Goal: Information Seeking & Learning: Learn about a topic

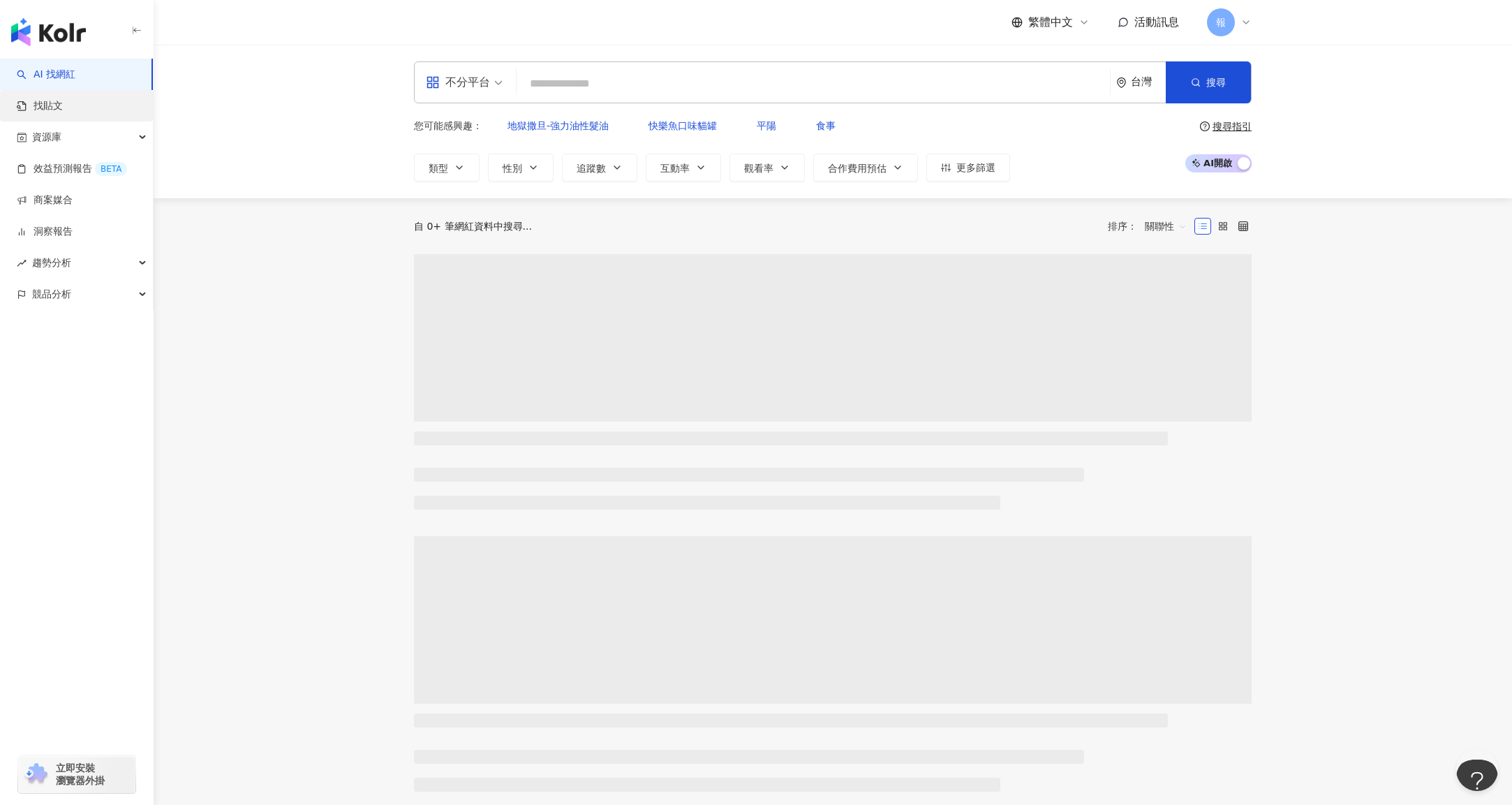
click at [63, 111] on link "找貼文" at bounding box center [40, 106] width 46 height 14
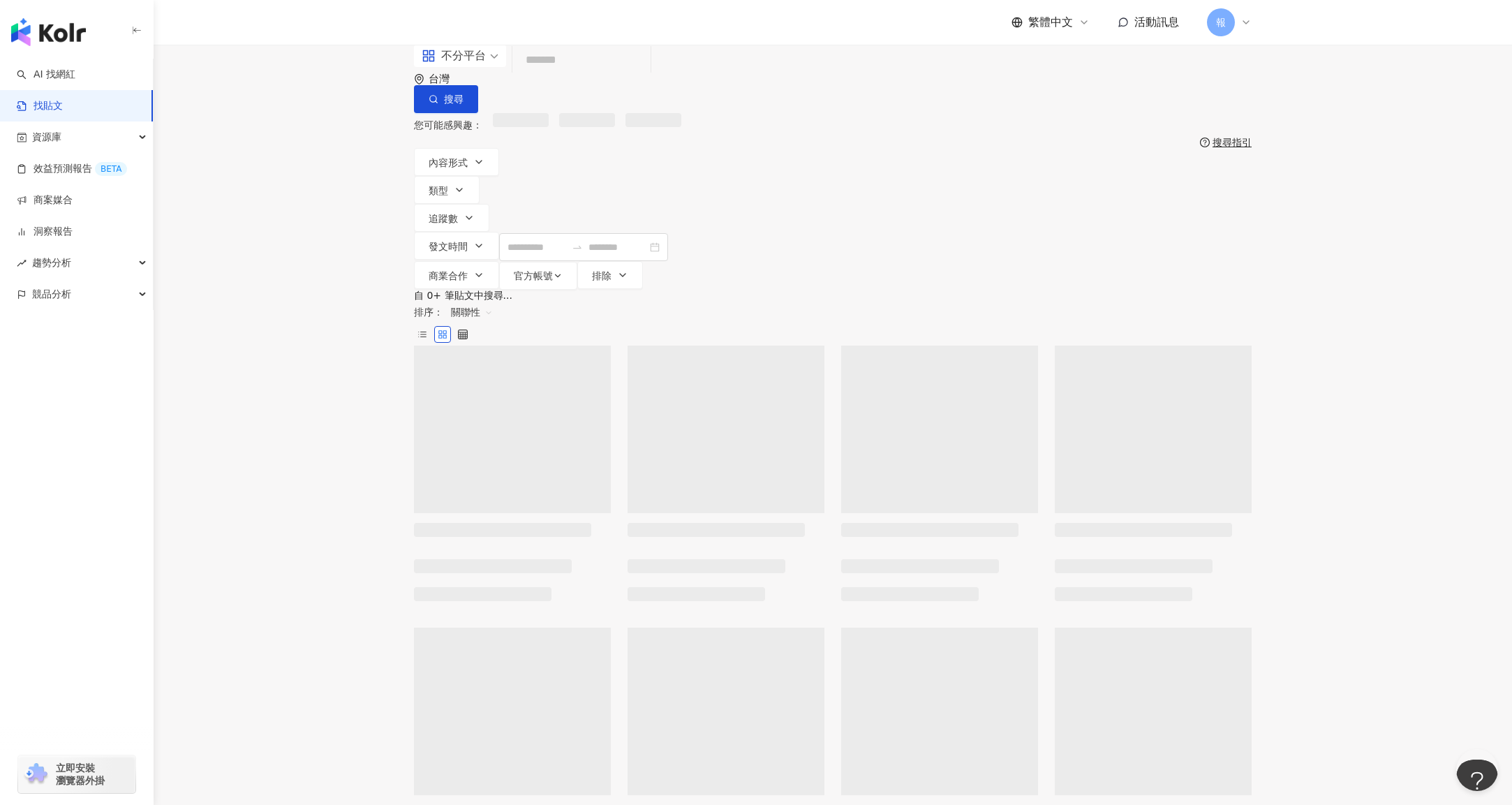
click at [578, 75] on input "search" at bounding box center [581, 60] width 127 height 30
type input "********"
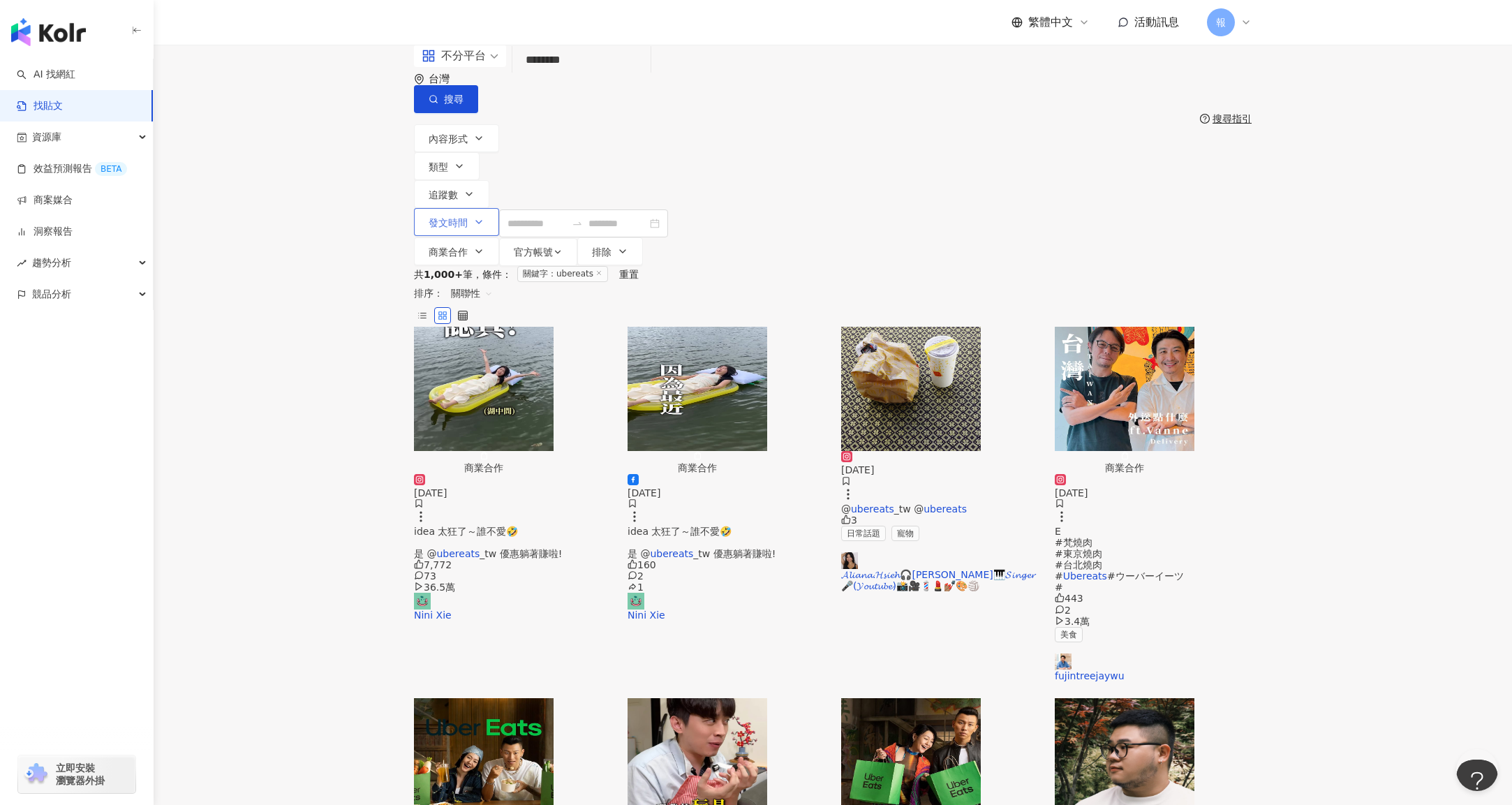
click at [467, 217] on span "發文時間" at bounding box center [448, 223] width 39 height 11
click at [1034, 141] on div "內容形式 類型 追蹤數 發文時間 [DATE] Su Mo Tu We Th Fr Sa 31 1 2 3 4 5 6 7 8 9 10 11 12 13 1…" at bounding box center [832, 195] width 838 height 142
click at [501, 282] on div "關聯性" at bounding box center [471, 293] width 57 height 22
click at [1176, 352] on div "發文時間" at bounding box center [1168, 354] width 39 height 15
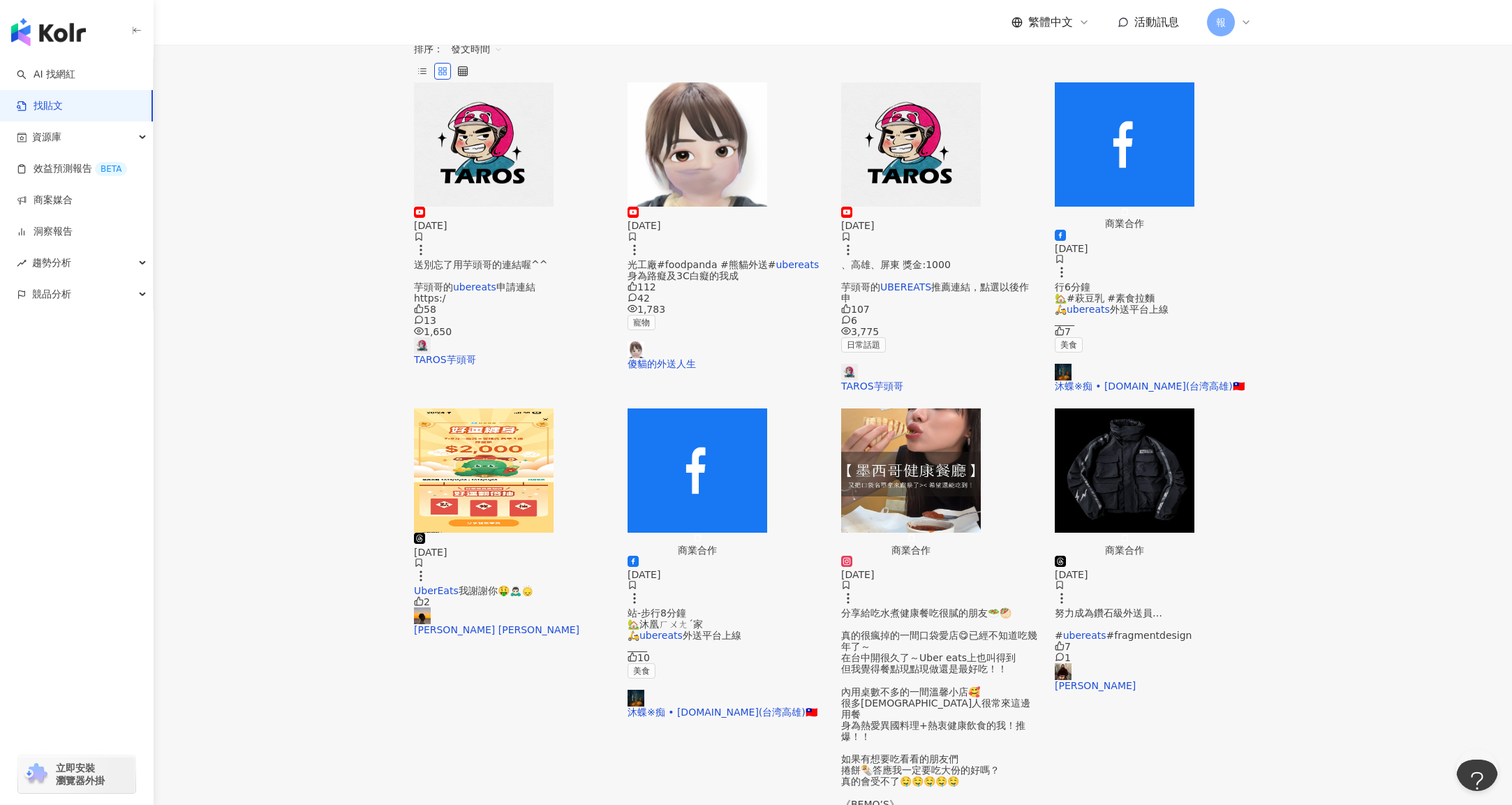
scroll to position [245, 0]
click at [915, 607] on span "分享給吃水煮健康餐吃很膩的朋友🥗🥙 真的很瘋掉的一間口袋愛店😋已經不知道吃幾年了～ 在台中開很久了～Uber eats上也叫得到 但我覺得餐點現點現做還是最好…" at bounding box center [939, 758] width 196 height 303
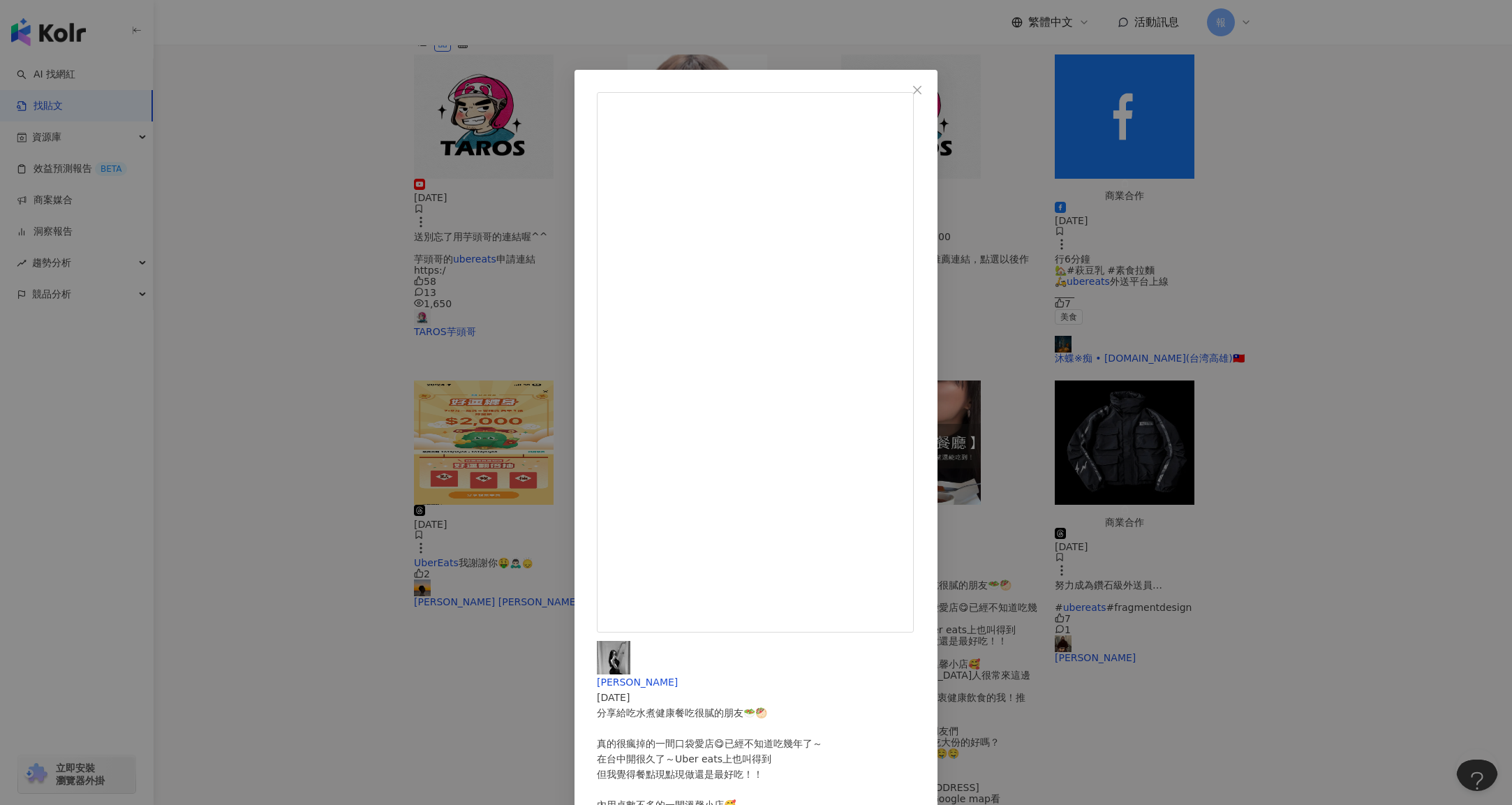
scroll to position [278, 0]
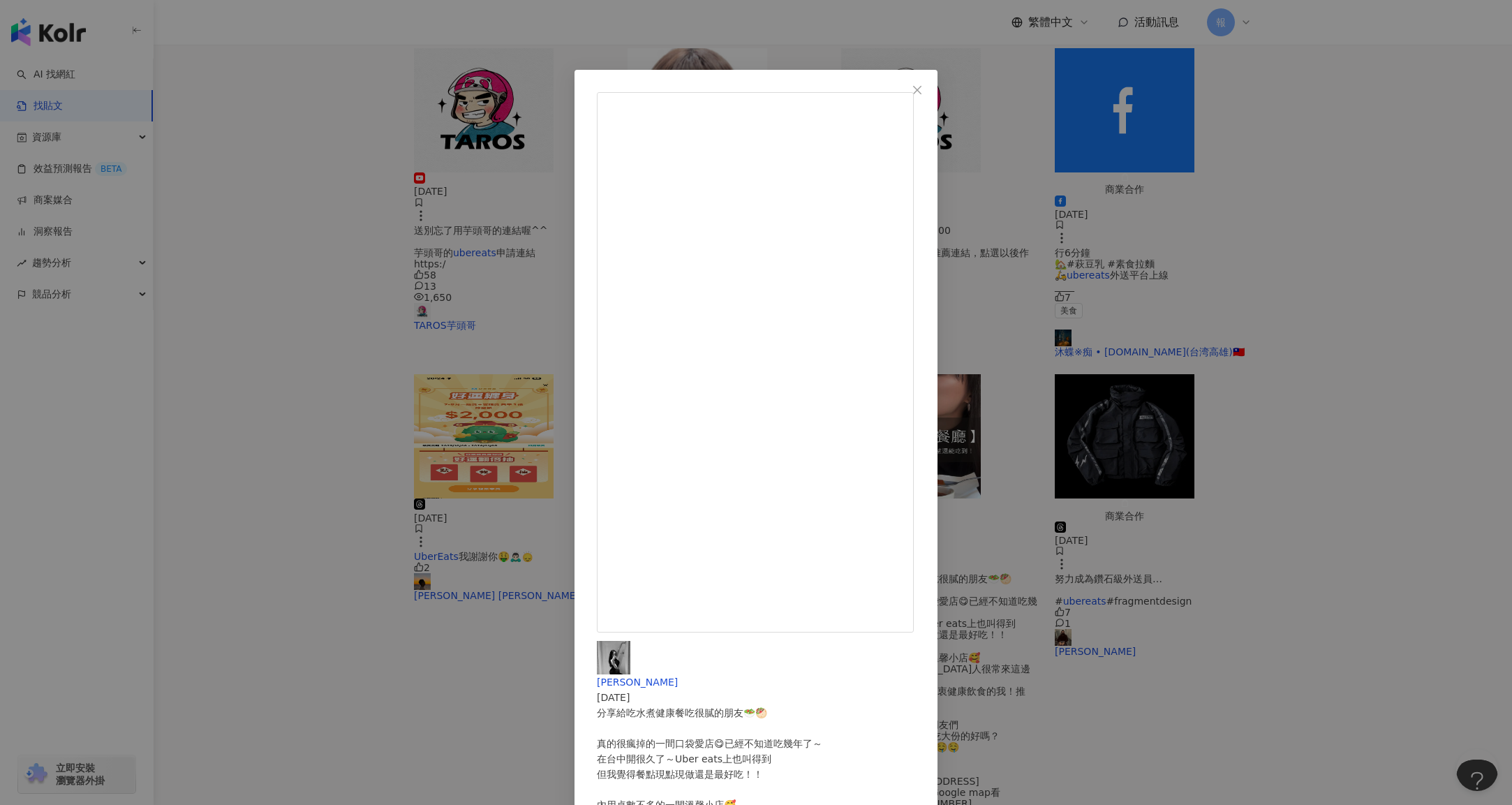
click at [1207, 383] on div "[PERSON_NAME] [DATE] 分享給吃水煮健康餐吃很膩的朋友🥗🥙 真的很瘋掉的一間口袋愛店😋已經不知道吃幾年了～ 在台中開很久了～Uber eat…" at bounding box center [756, 402] width 1512 height 805
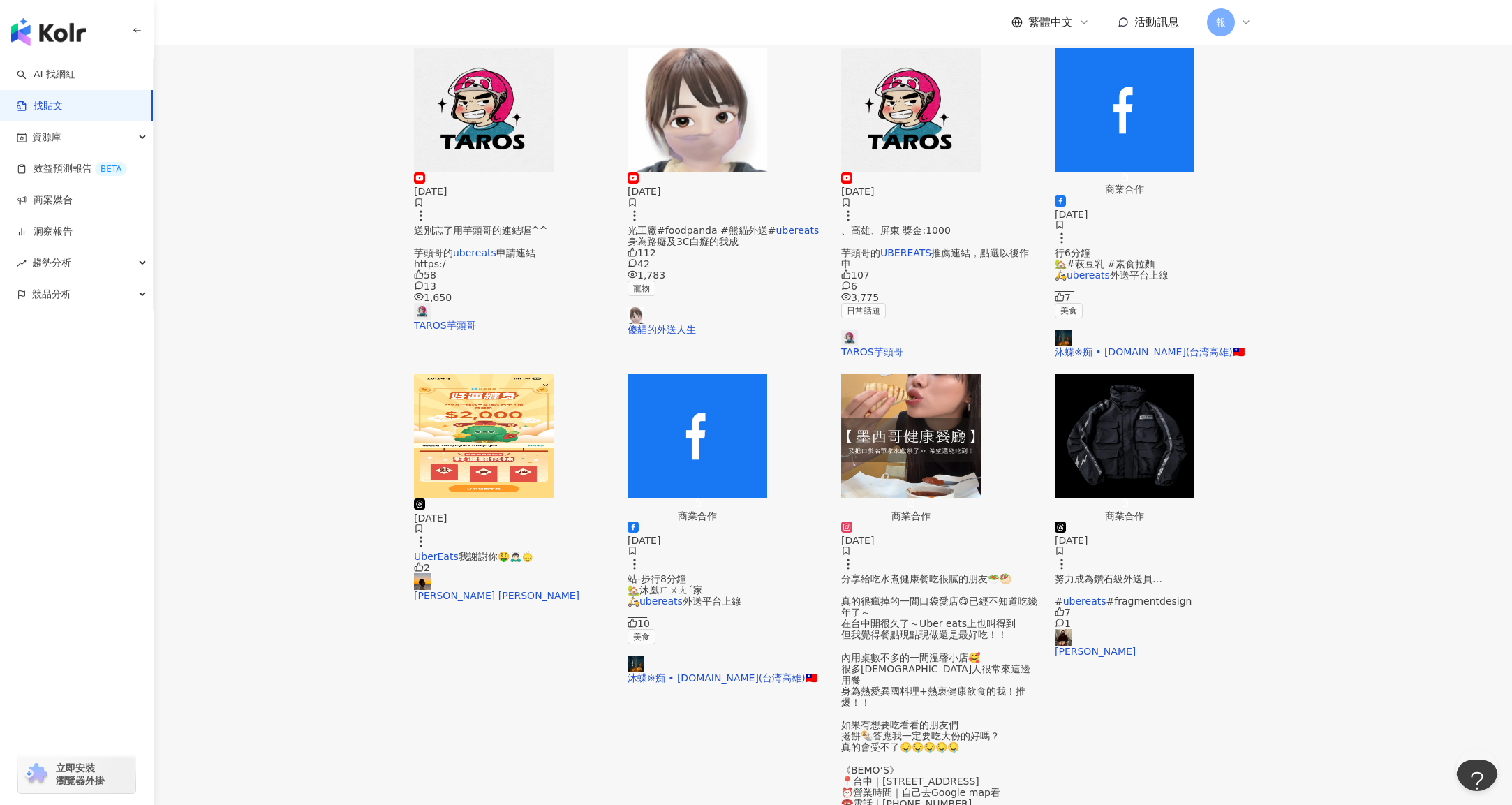
scroll to position [532, 0]
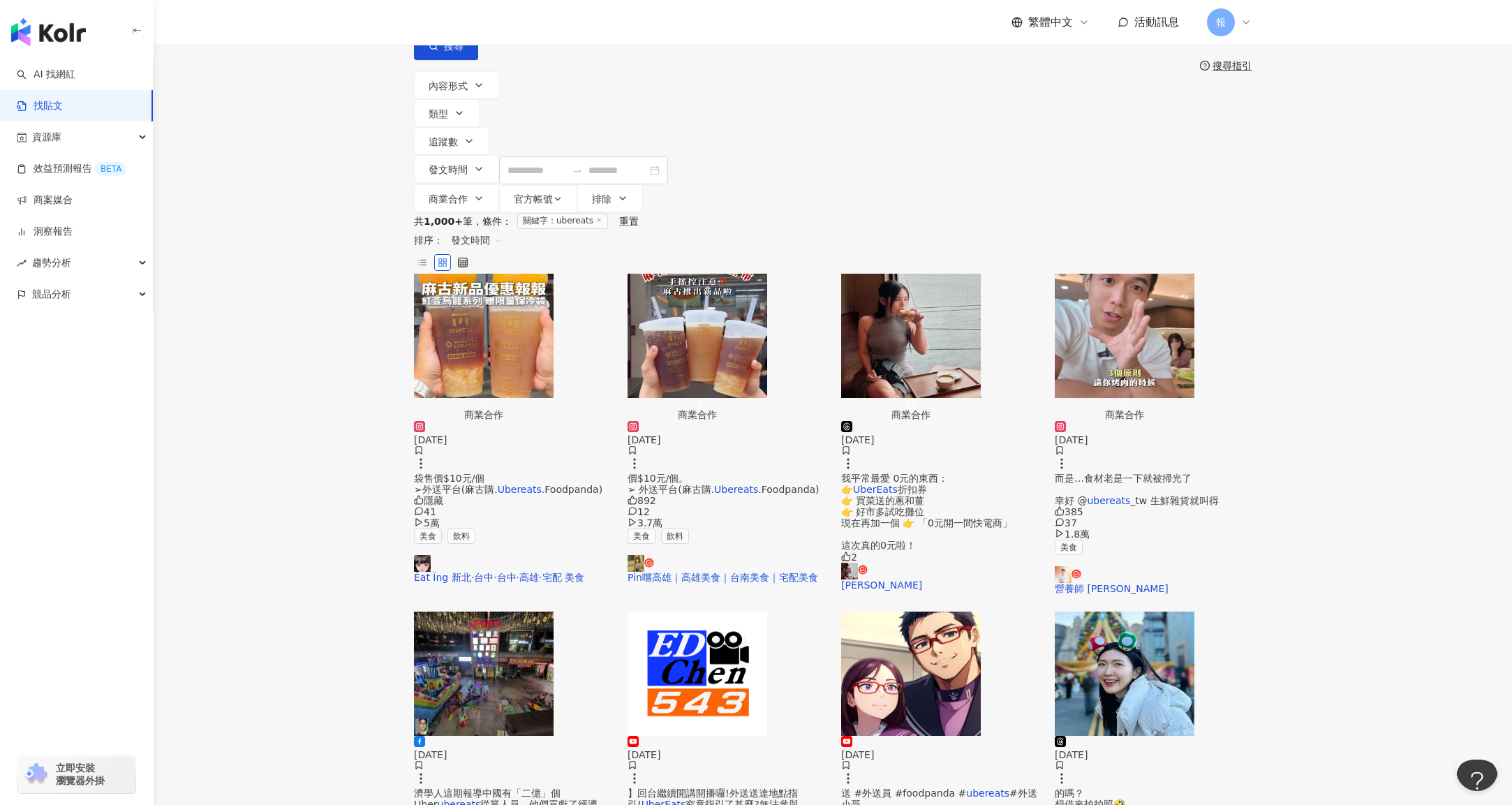
scroll to position [0, 0]
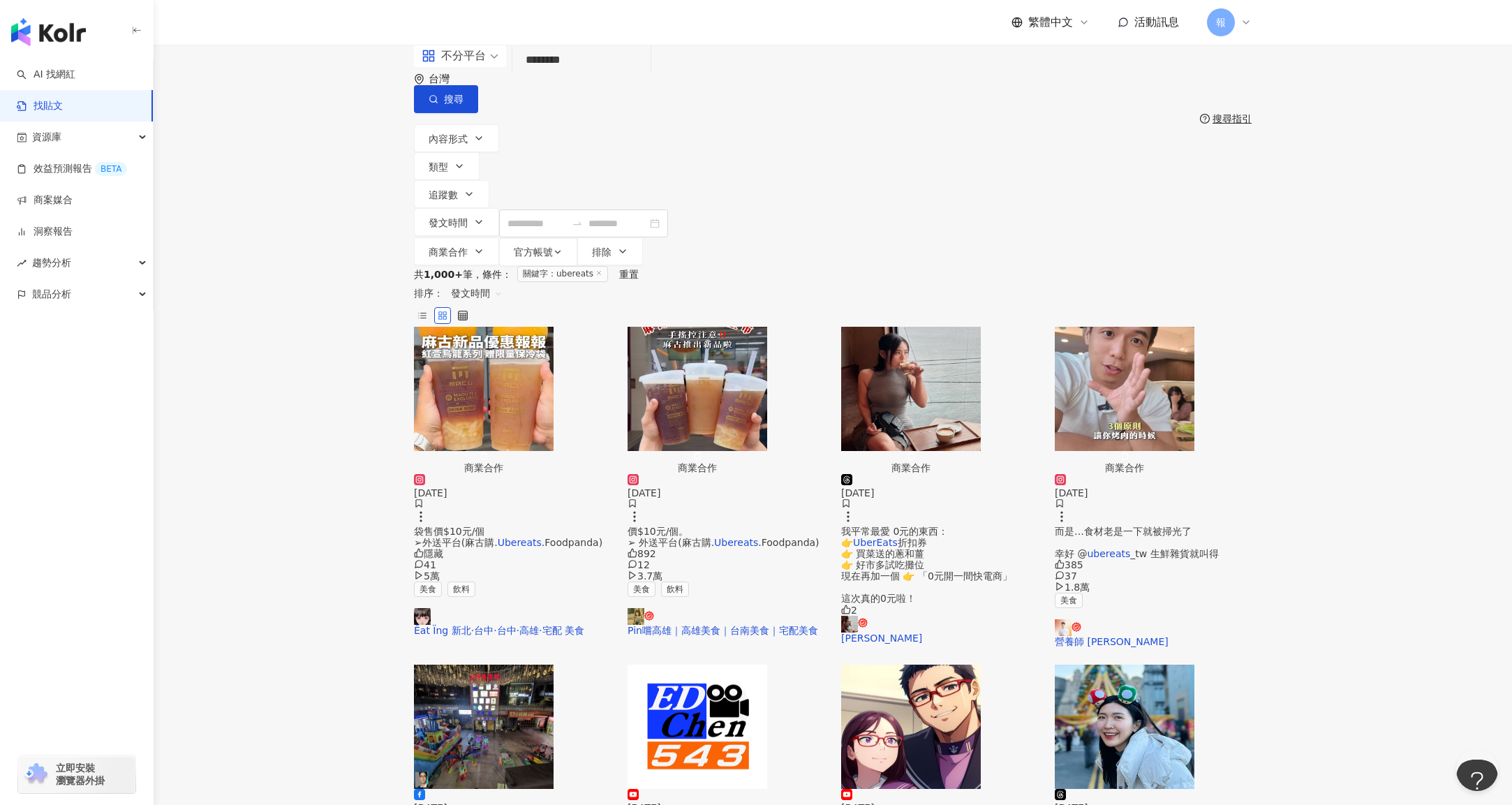
click at [1101, 525] on span "而是…食材老是一下就被掃光了 幸好 @" at bounding box center [1123, 542] width 137 height 33
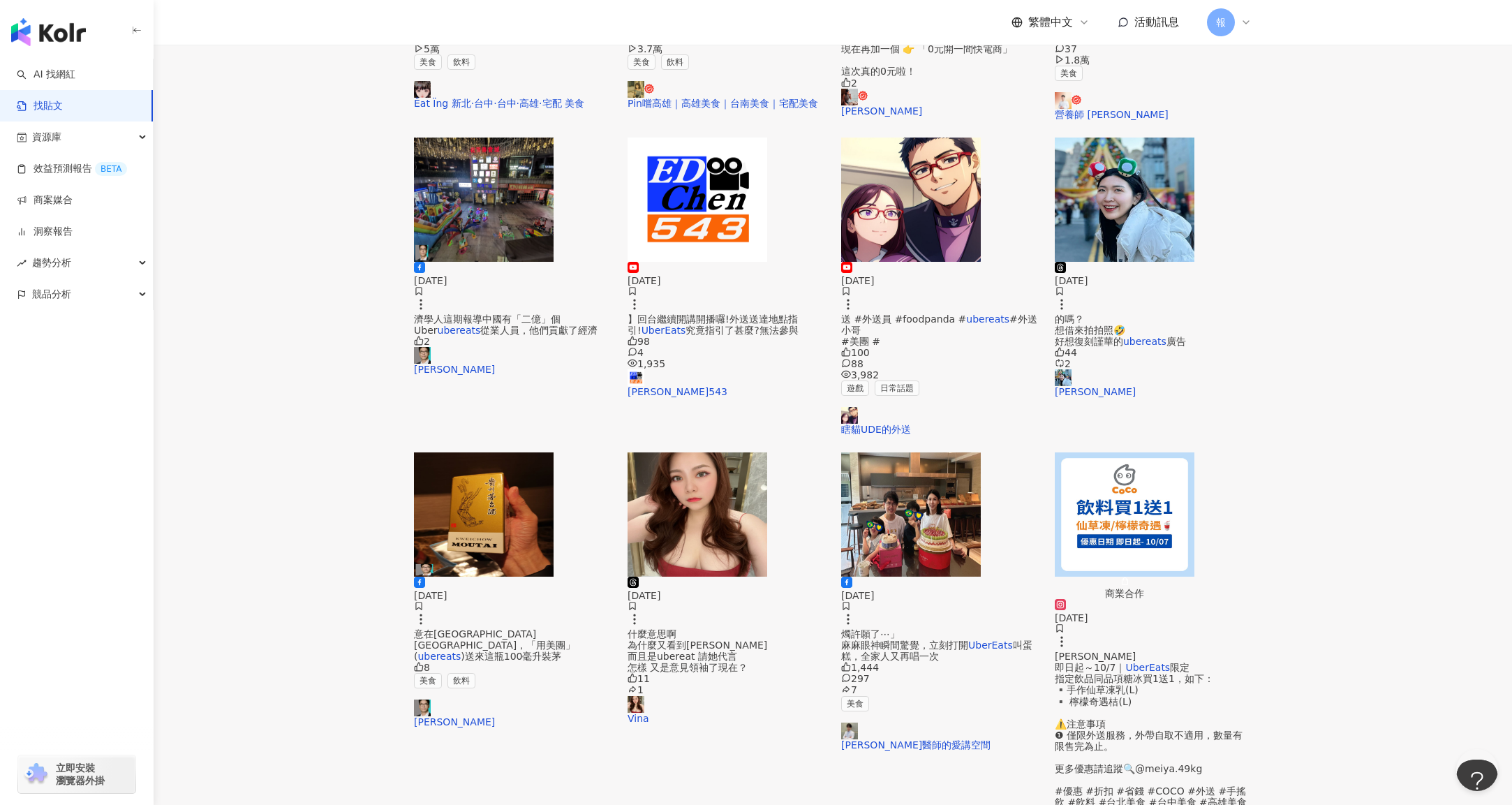
scroll to position [538, 0]
